Goal: Find specific page/section: Find specific page/section

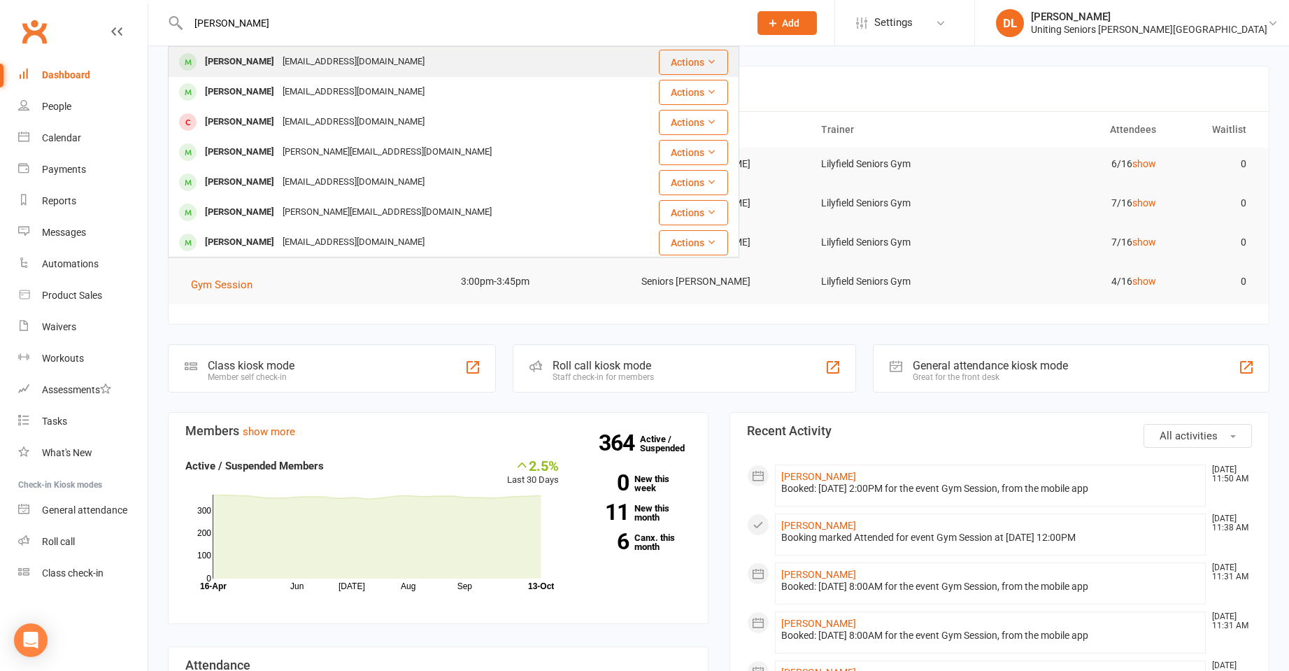
type input "karen br"
click at [386, 65] on div "karenmbryant01@gmail.com" at bounding box center [353, 62] width 150 height 20
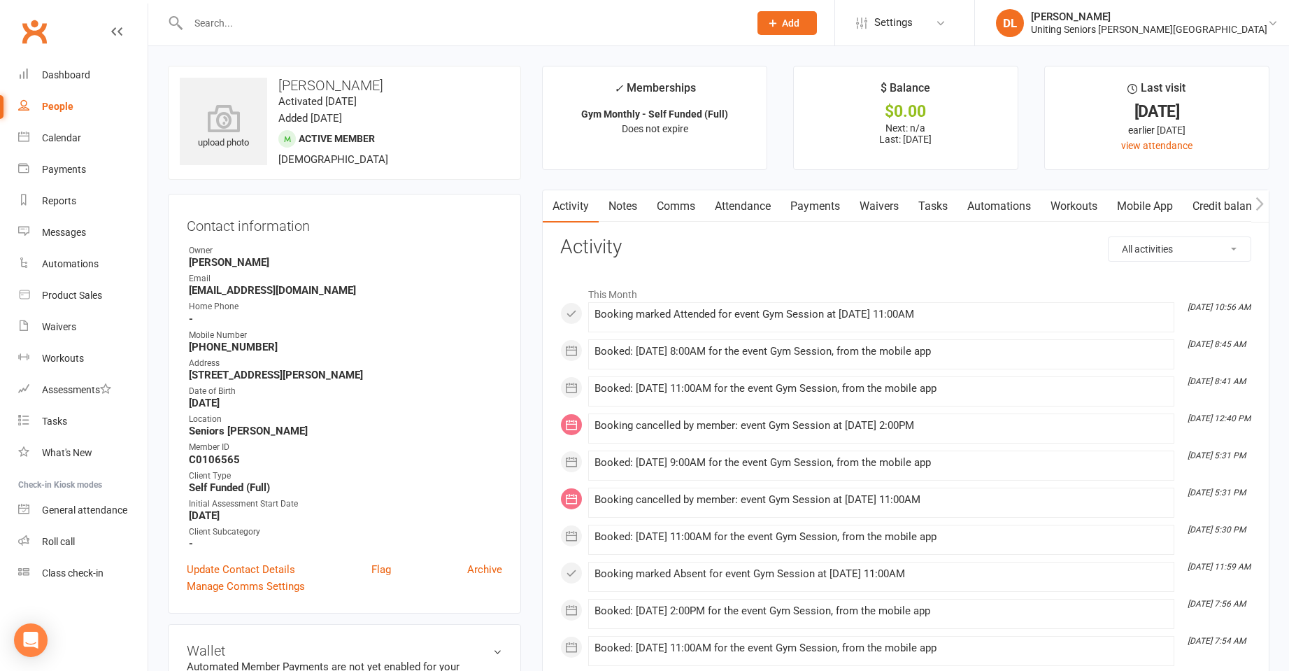
click at [743, 210] on link "Attendance" at bounding box center [743, 206] width 76 height 32
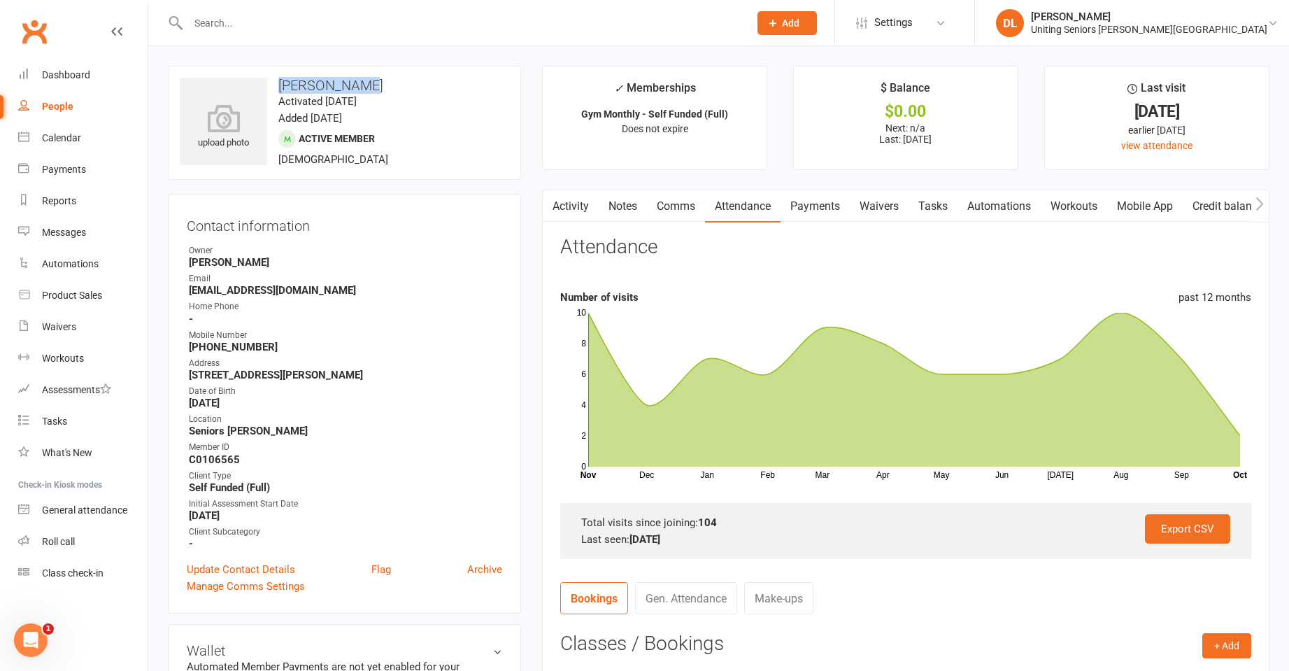
drag, startPoint x: 277, startPoint y: 87, endPoint x: 385, endPoint y: 85, distance: 108.4
click at [385, 85] on h3 "Karen Bryant" at bounding box center [344, 85] width 329 height 15
copy h3 "Karen Bryant"
